Goal: Transaction & Acquisition: Purchase product/service

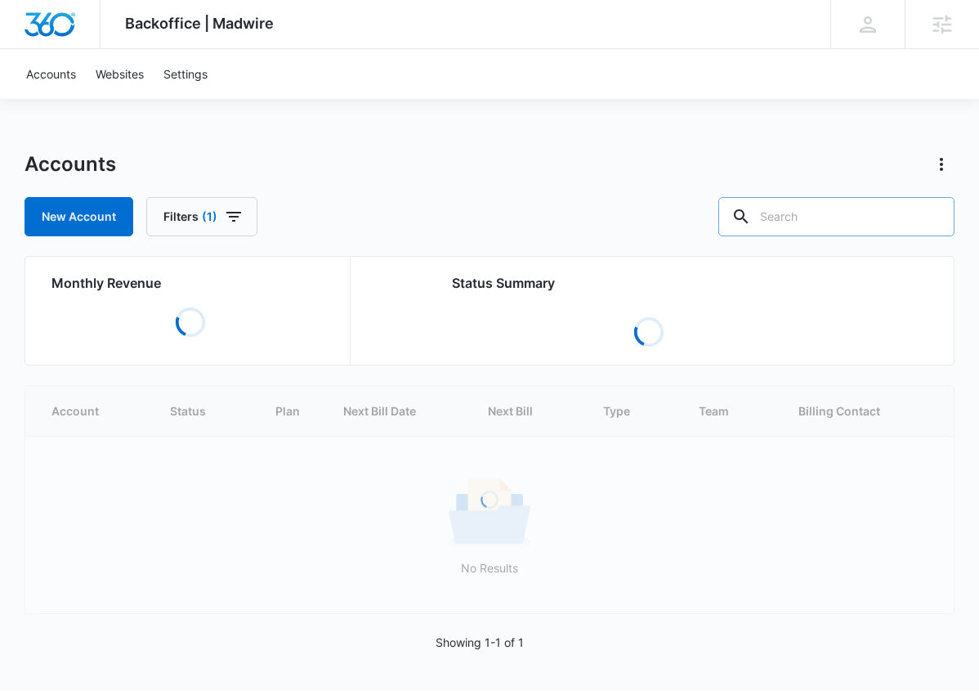
click at [814, 217] on input "text" at bounding box center [836, 216] width 236 height 39
type input "ili new"
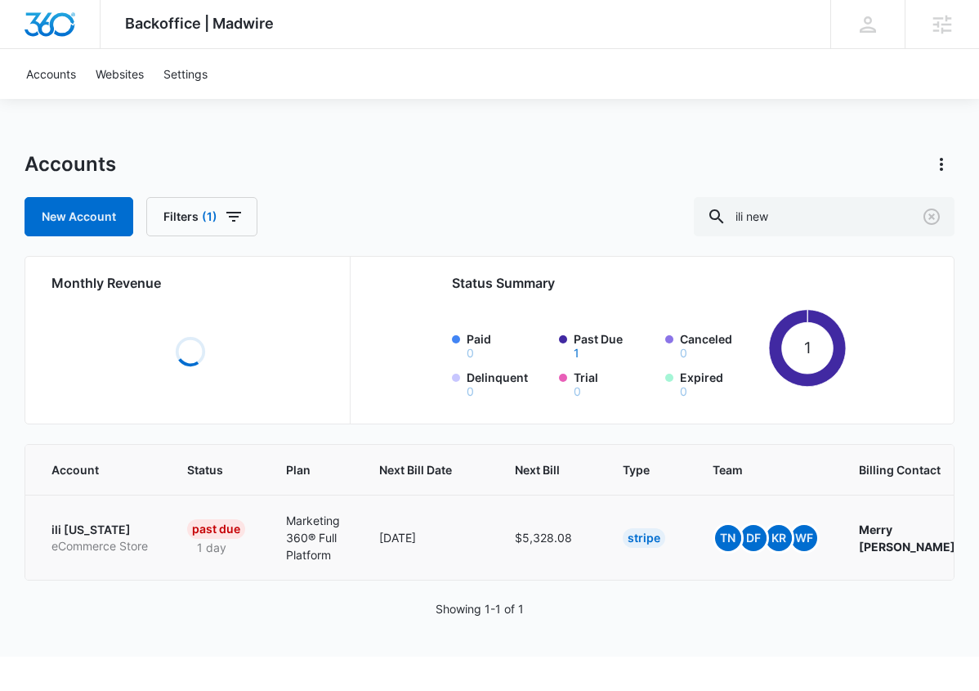
click at [88, 529] on p "ili New York" at bounding box center [99, 529] width 96 height 16
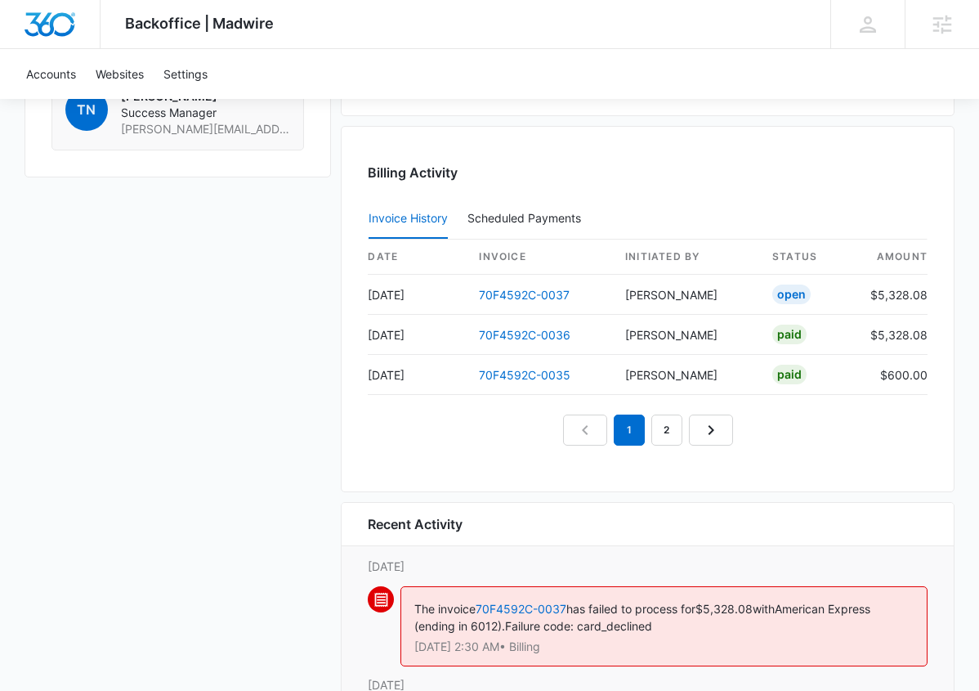
scroll to position [1529, 0]
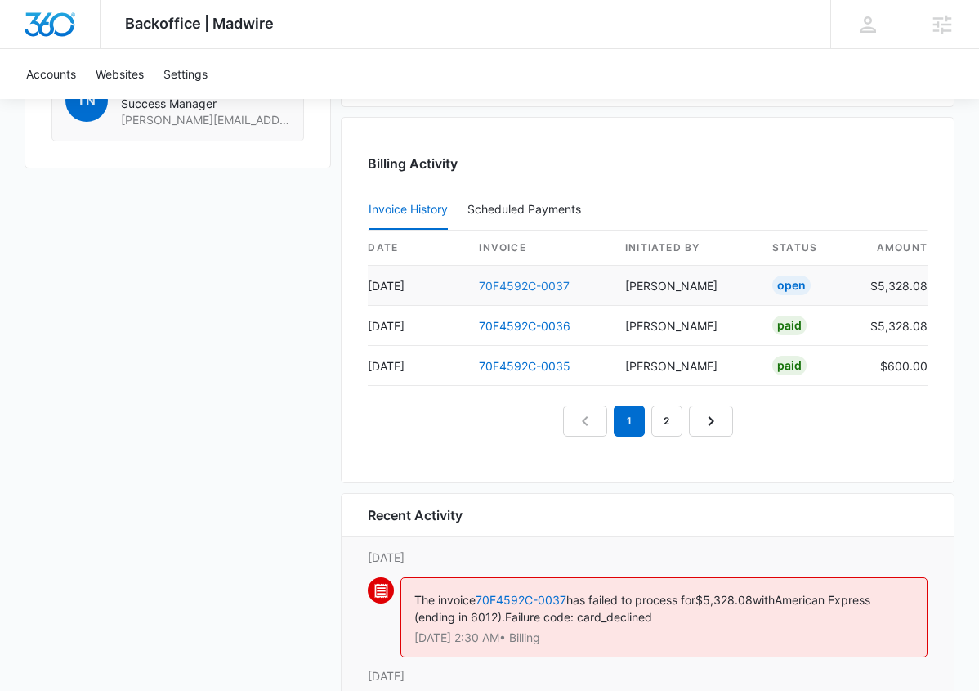
click at [497, 290] on link "70F4592C-0037" at bounding box center [524, 286] width 91 height 14
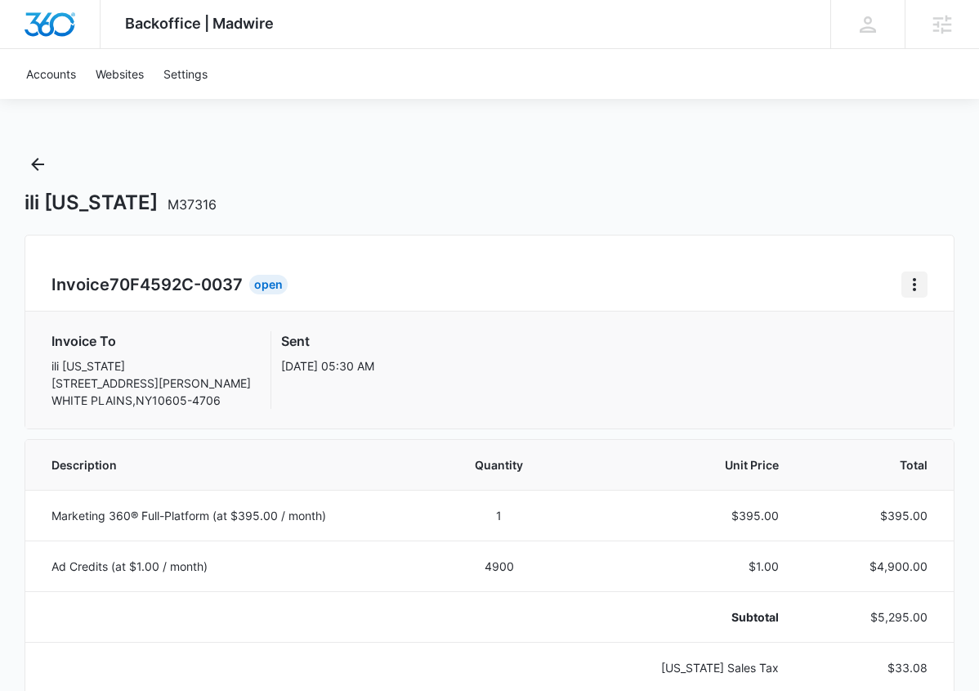
click at [910, 281] on icon "Home" at bounding box center [915, 285] width 20 height 20
click at [848, 330] on link "Download Invoice" at bounding box center [840, 330] width 95 height 14
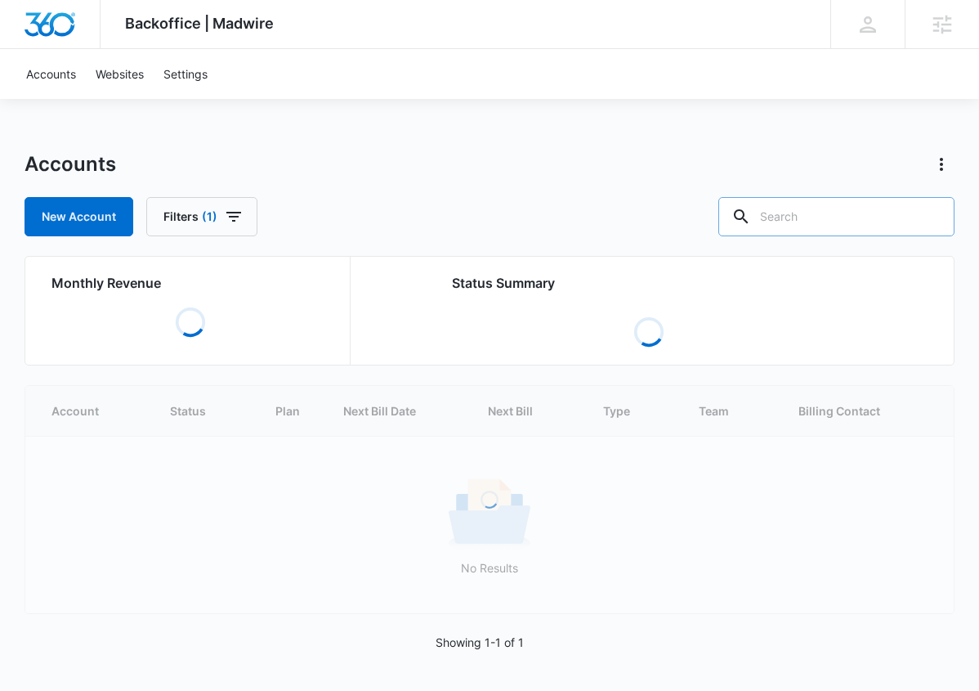
click at [805, 207] on input "text" at bounding box center [836, 216] width 236 height 39
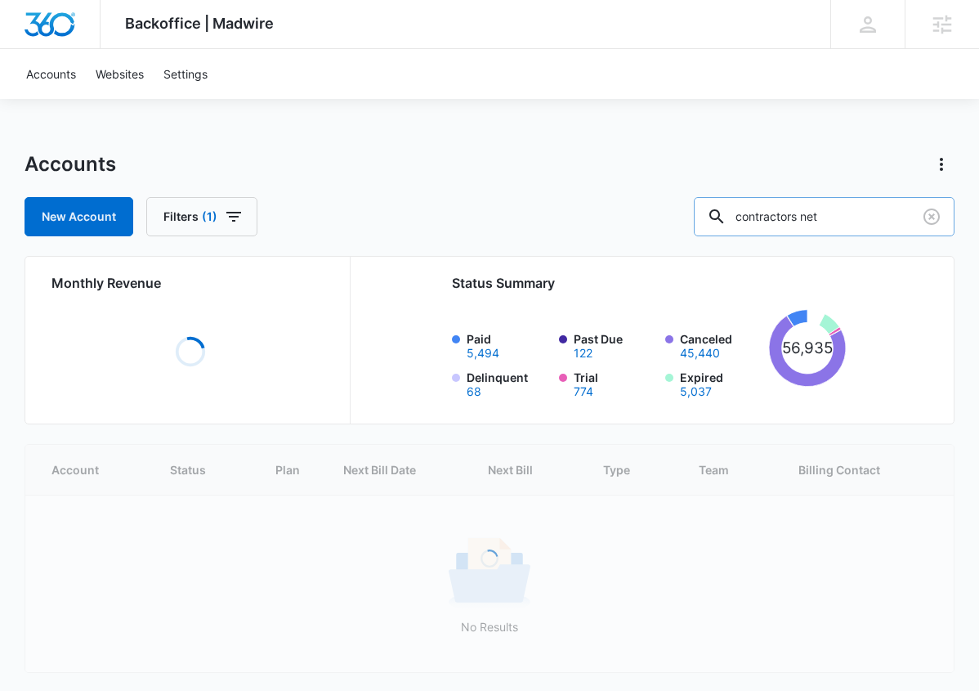
type input "contractors net"
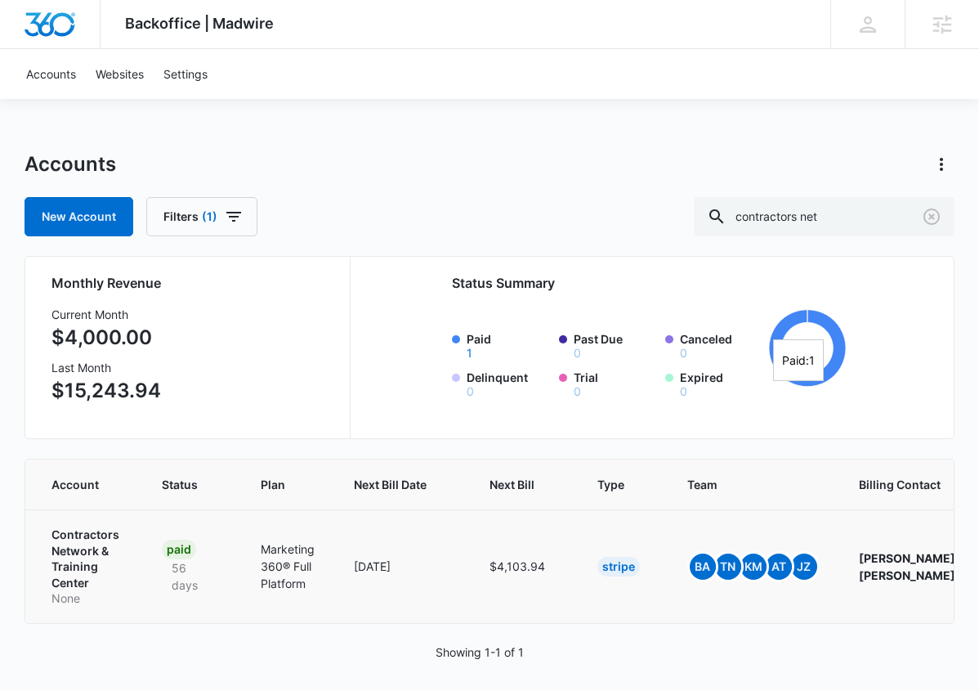
click at [60, 552] on p "Contractors Network & Training Center" at bounding box center [86, 558] width 71 height 64
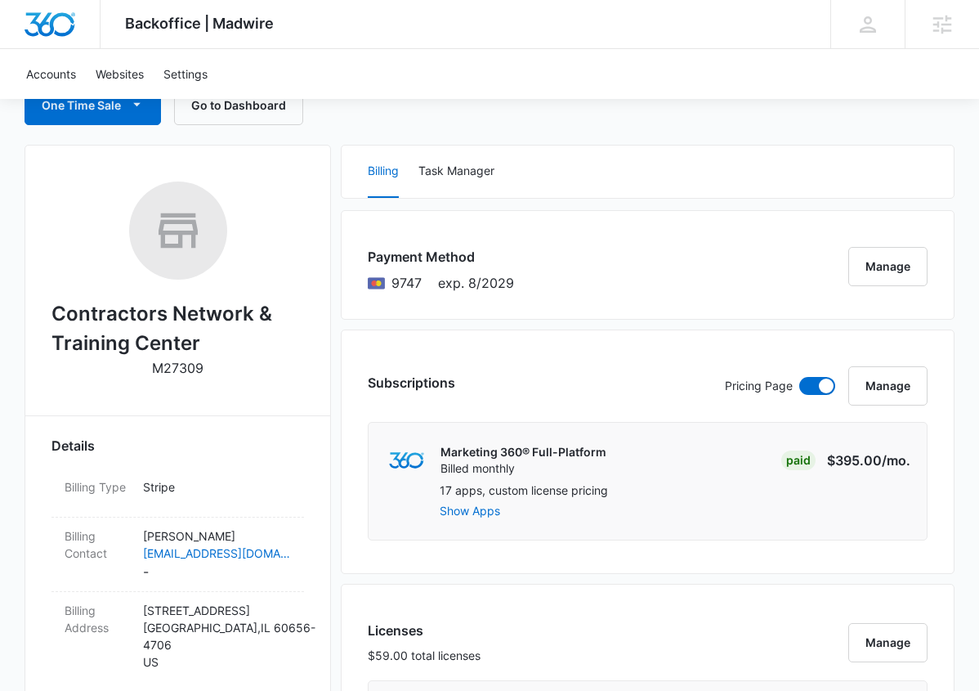
scroll to position [153, 0]
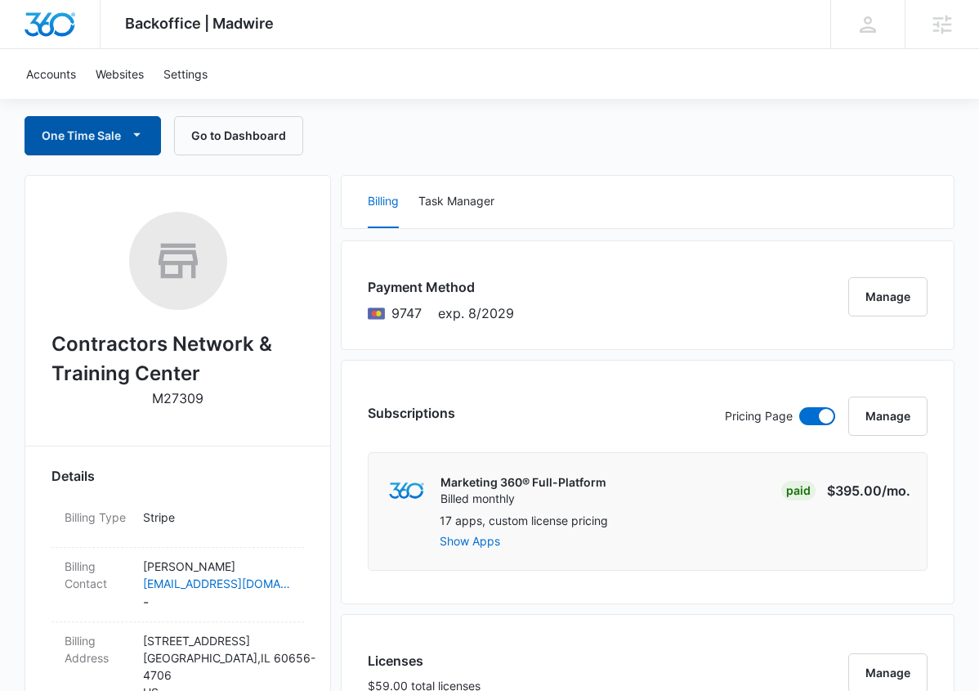
click at [116, 136] on button "One Time Sale" at bounding box center [93, 135] width 136 height 39
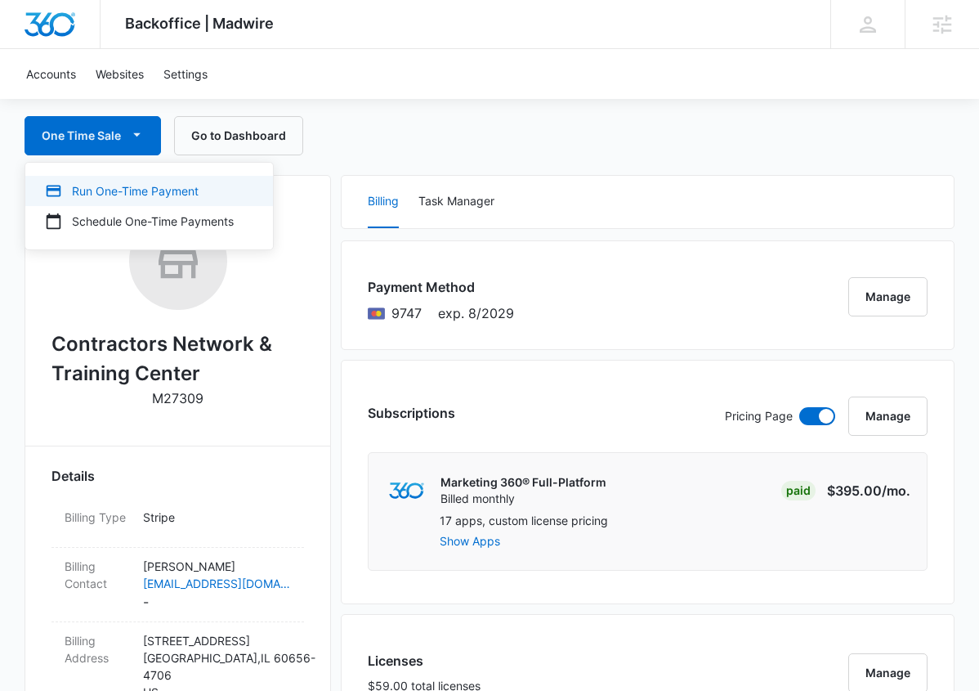
click at [120, 180] on button "Run One-Time Payment" at bounding box center [149, 191] width 248 height 30
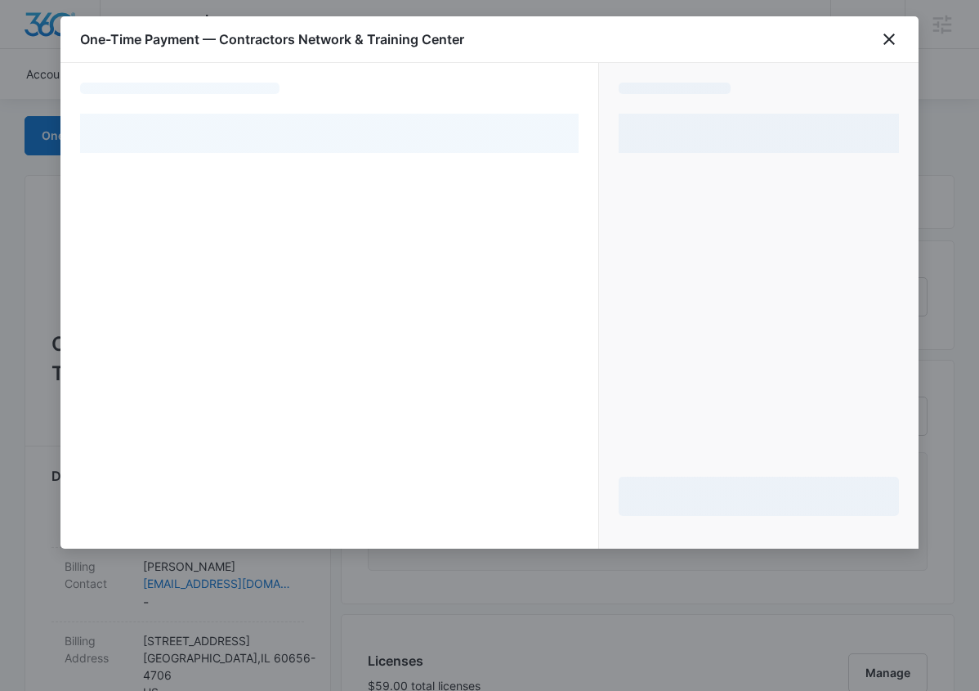
select select "pm_1QYESWA4n8RTgNjUTnaRuYcL"
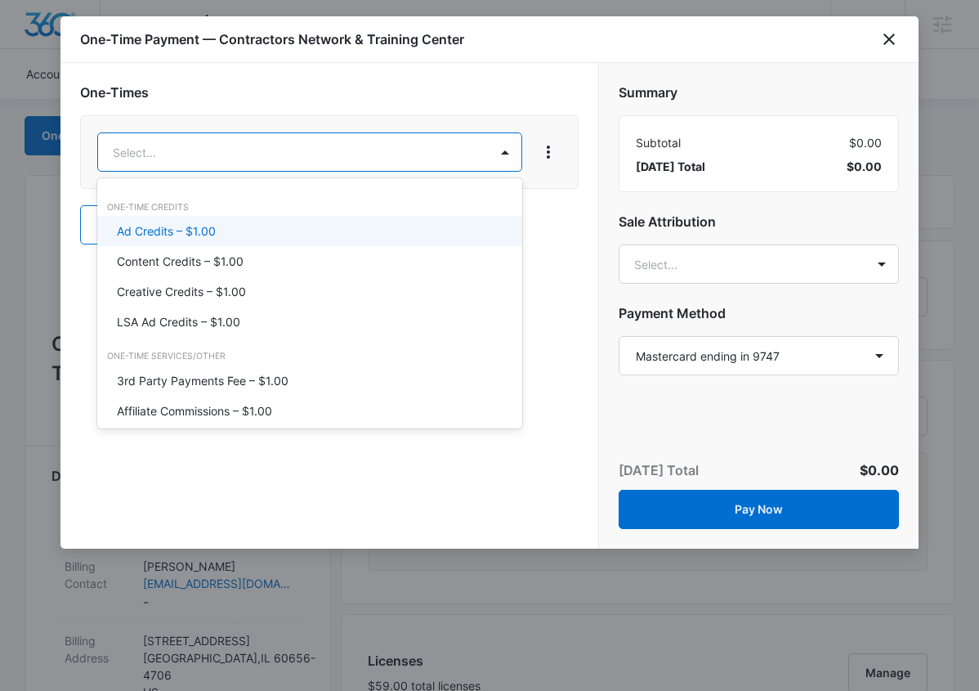
click at [271, 224] on div "Ad Credits – $1.00" at bounding box center [308, 230] width 382 height 17
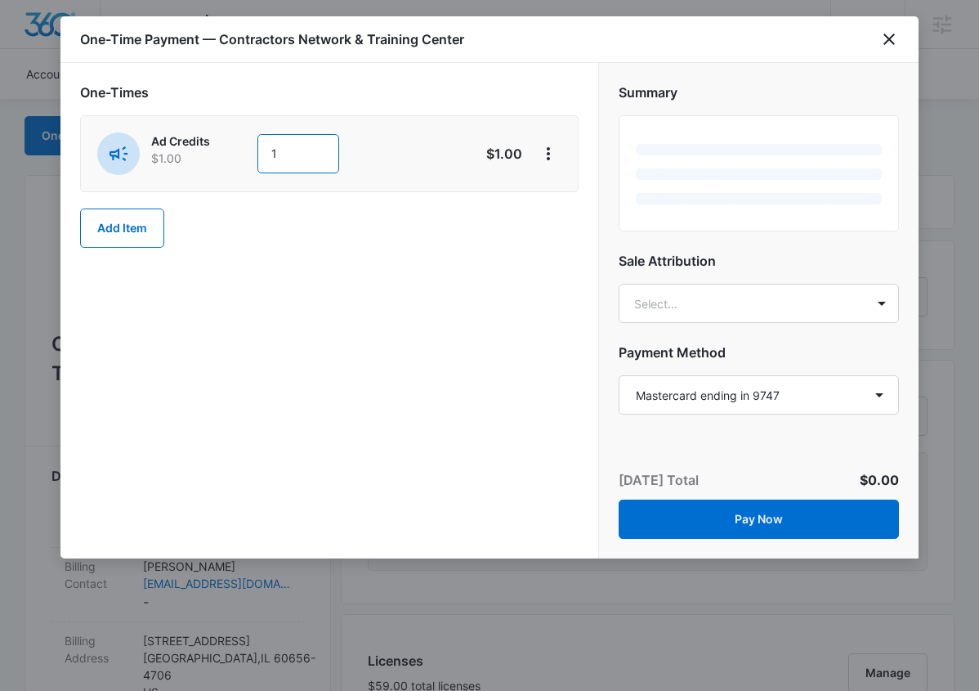
drag, startPoint x: 271, startPoint y: 220, endPoint x: 293, endPoint y: 156, distance: 67.5
click at [293, 156] on input "1" at bounding box center [298, 153] width 82 height 39
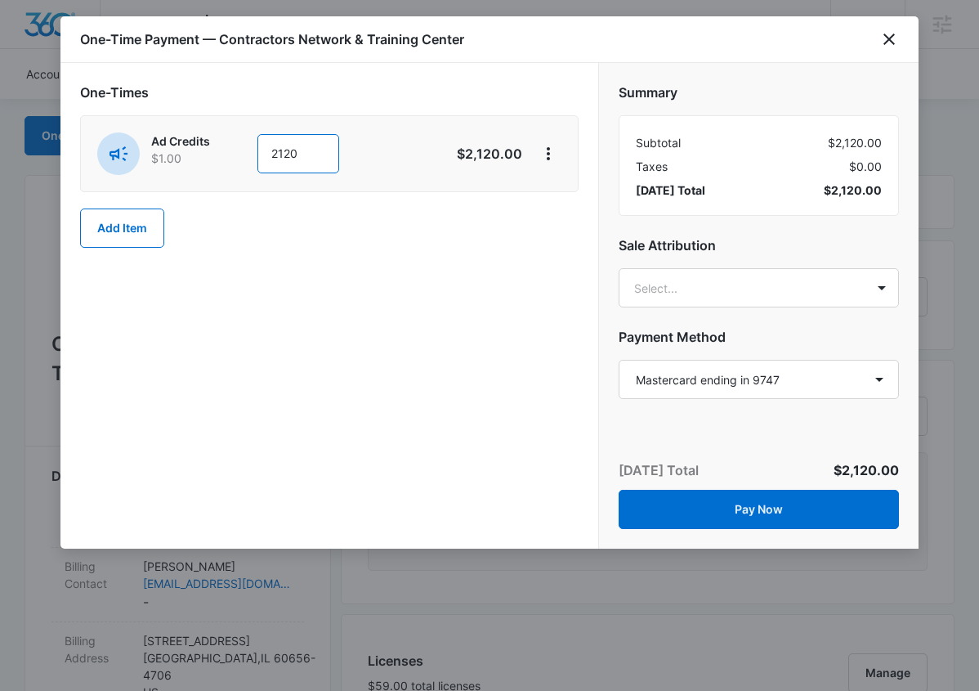
type input "2120"
click at [346, 248] on div "One-Times Ad Credits $1.00 2120 $2,120.00 Add Item" at bounding box center [329, 173] width 499 height 181
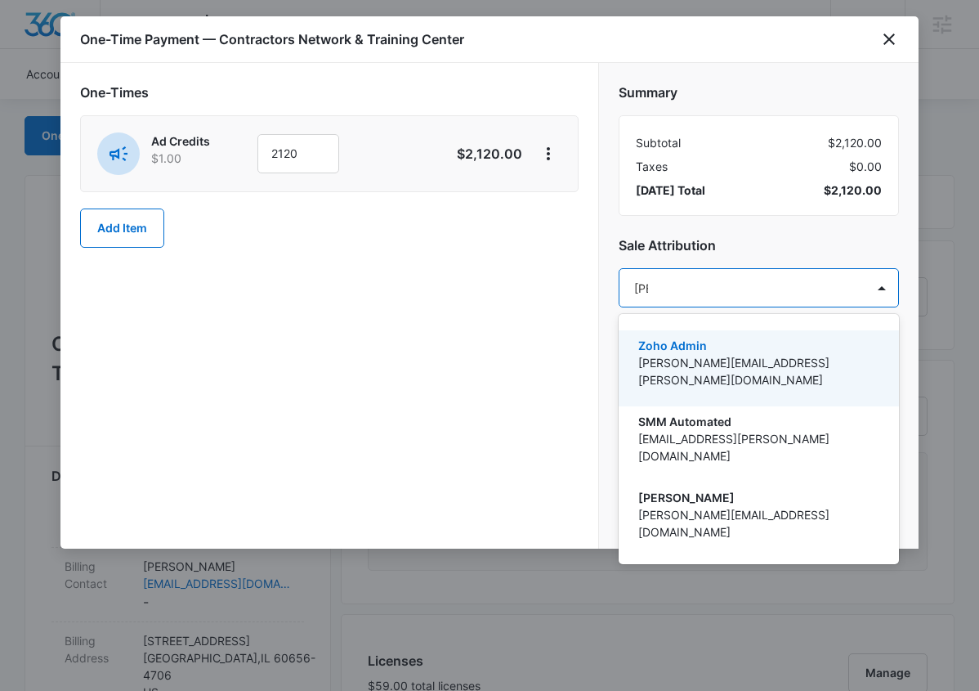
type input "tomm"
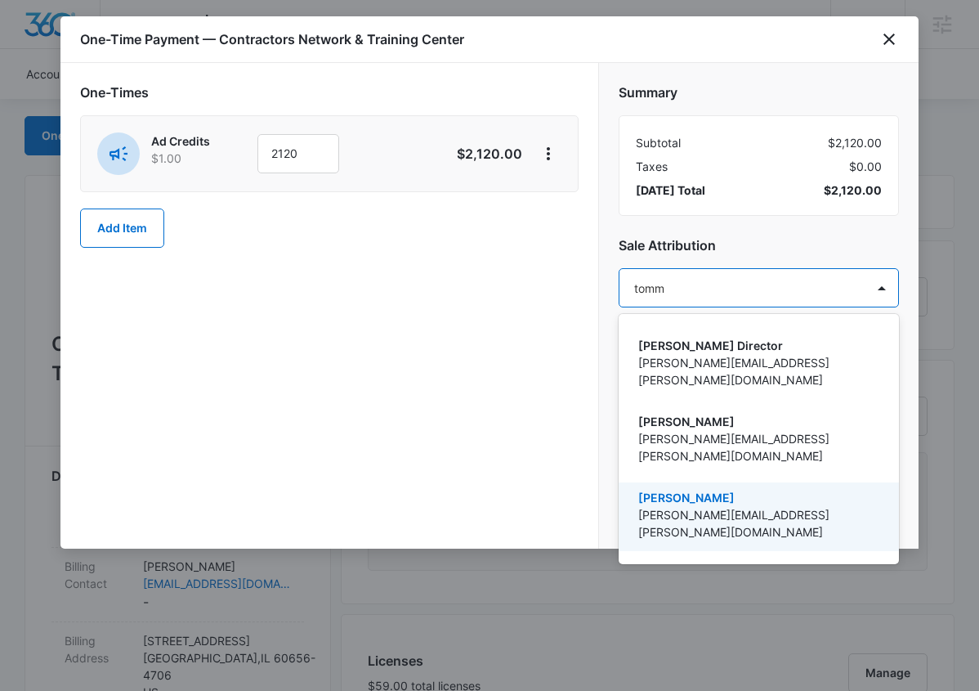
click at [723, 506] on p "[PERSON_NAME][EMAIL_ADDRESS][PERSON_NAME][DOMAIN_NAME]" at bounding box center [757, 523] width 238 height 34
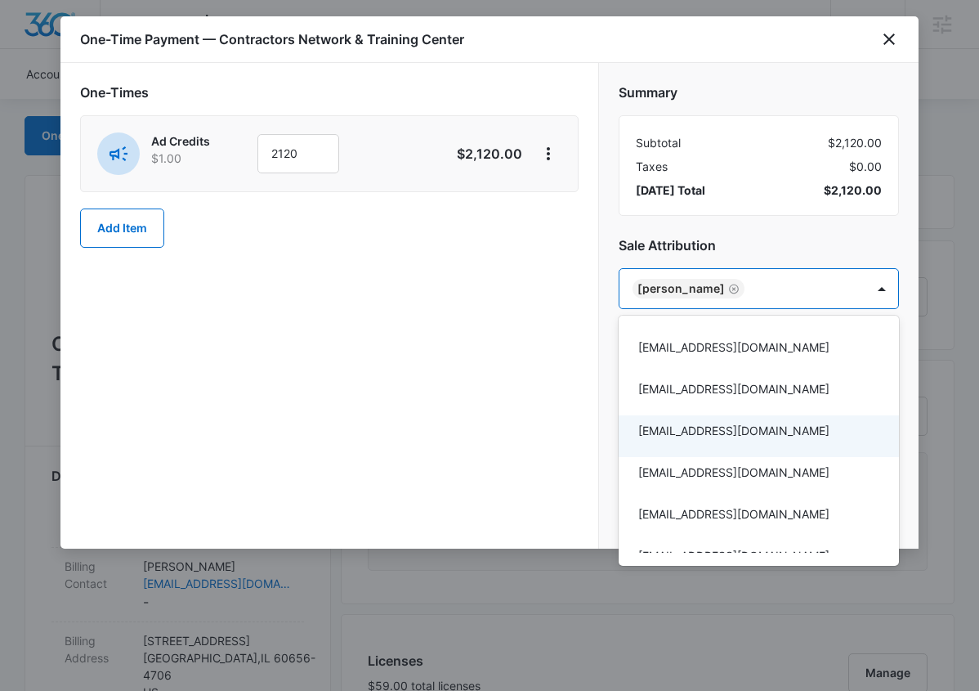
click at [514, 362] on div at bounding box center [489, 345] width 979 height 691
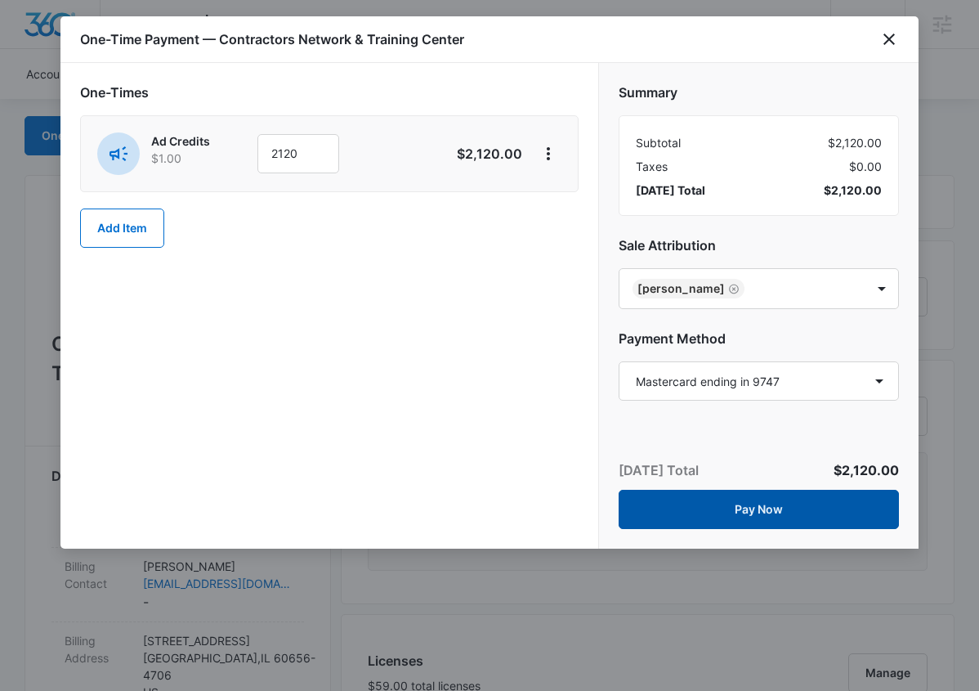
click at [731, 508] on button "Pay Now" at bounding box center [759, 509] width 280 height 39
